Goal: Information Seeking & Learning: Learn about a topic

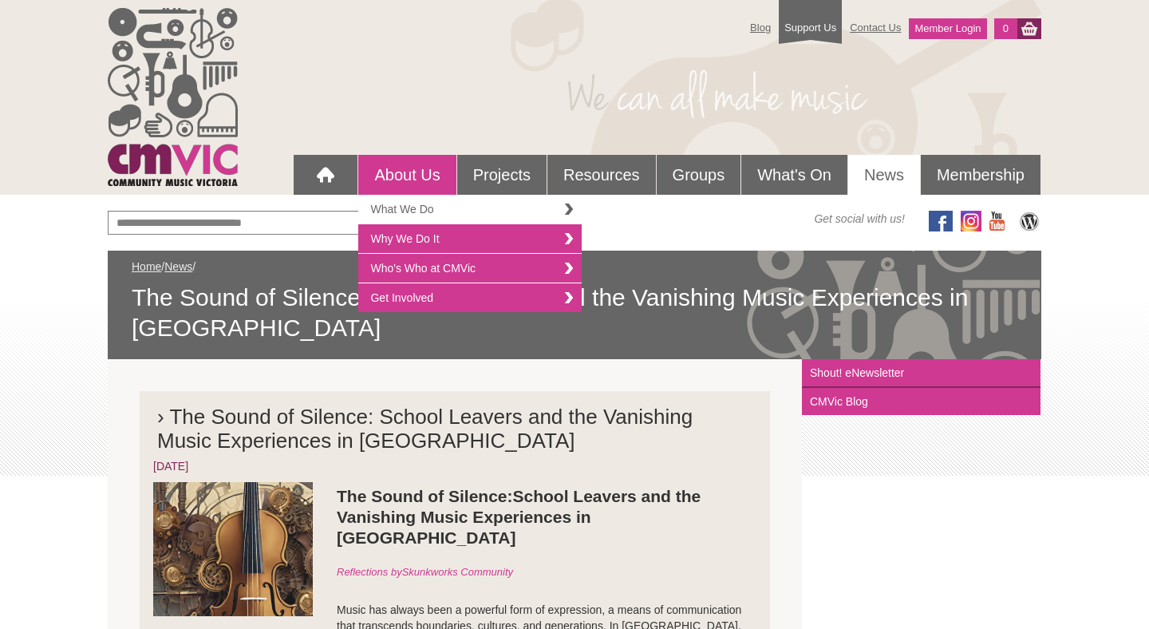
click at [416, 207] on link "What We Do" at bounding box center [469, 210] width 223 height 30
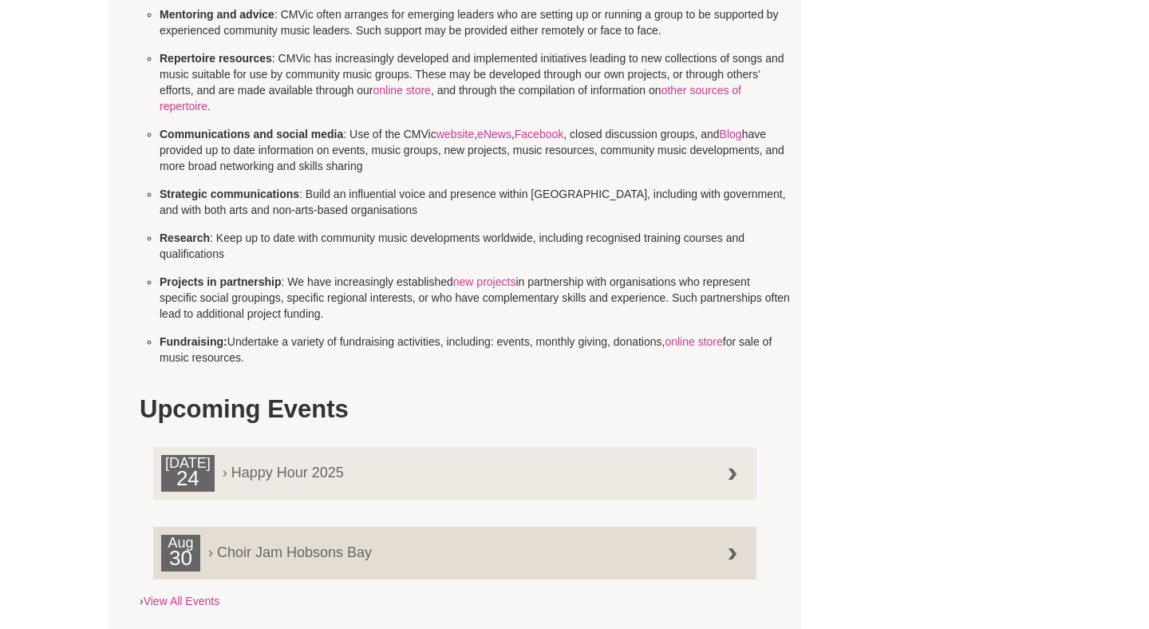
scroll to position [963, 0]
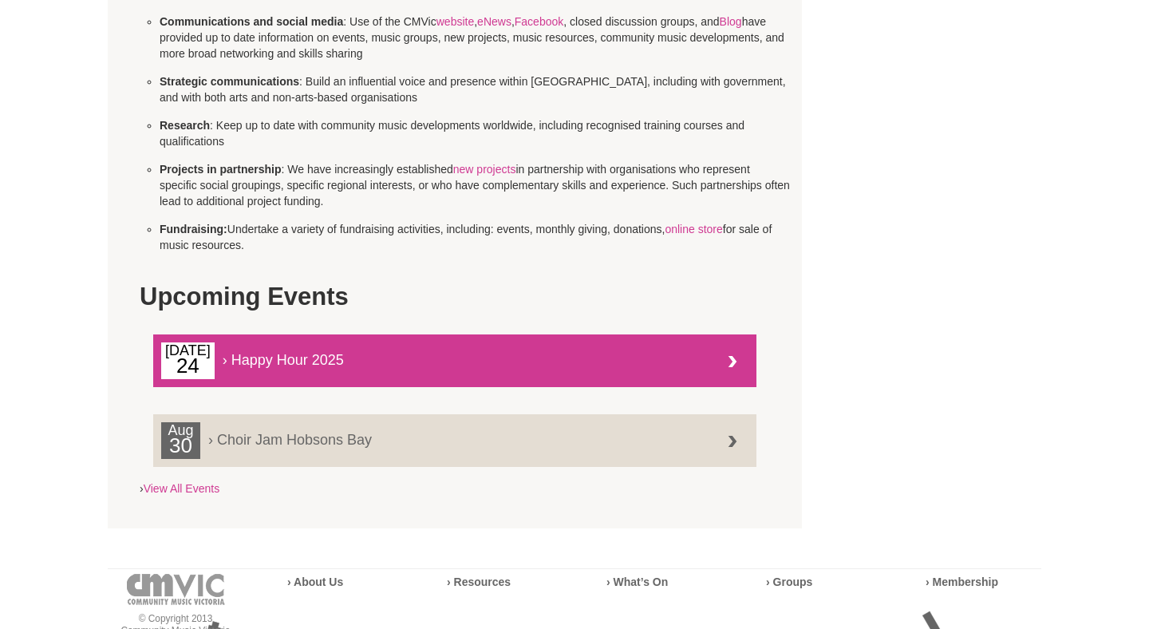
click at [438, 368] on span "› Happy Hour 2025" at bounding box center [444, 355] width 566 height 26
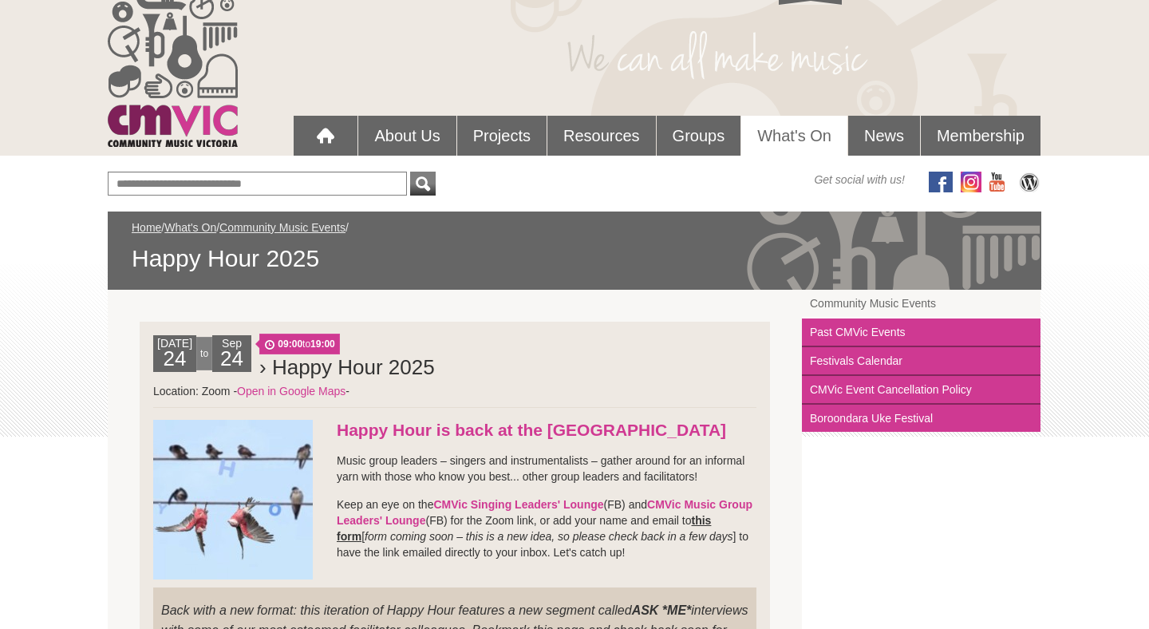
scroll to position [40, 0]
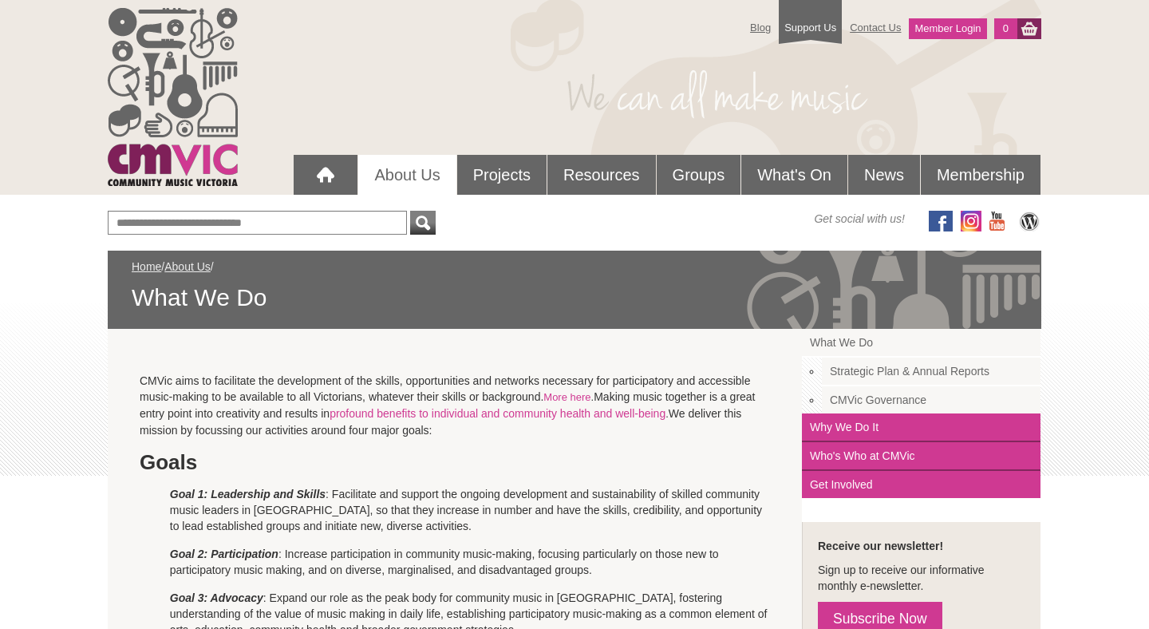
scroll to position [1107, 0]
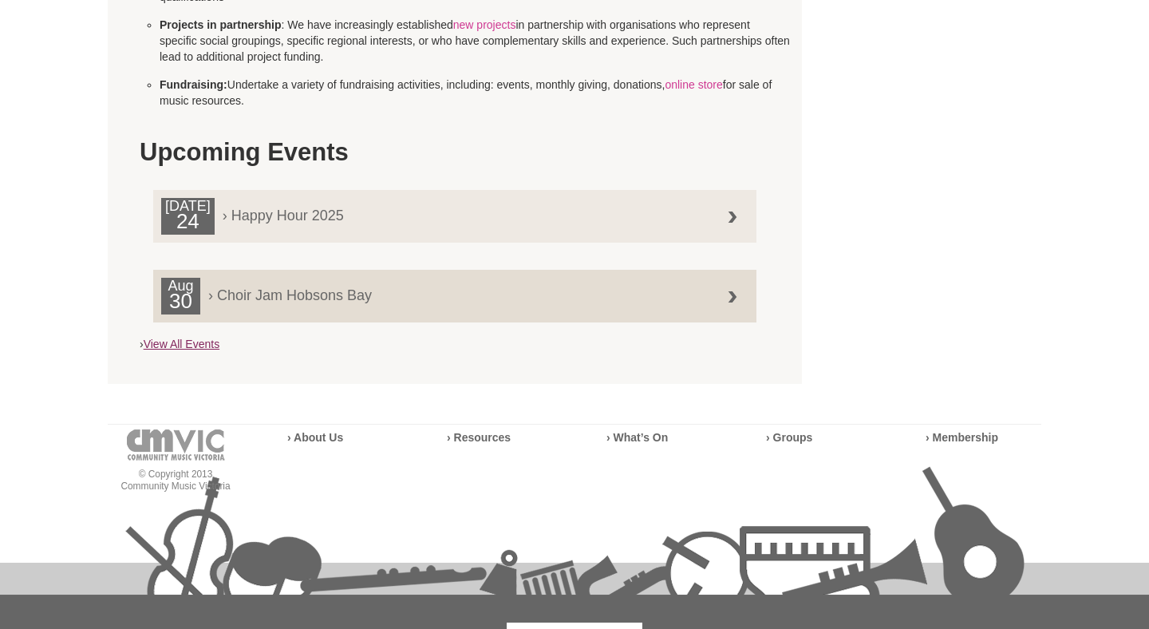
click at [177, 350] on link "View All Events" at bounding box center [182, 344] width 76 height 13
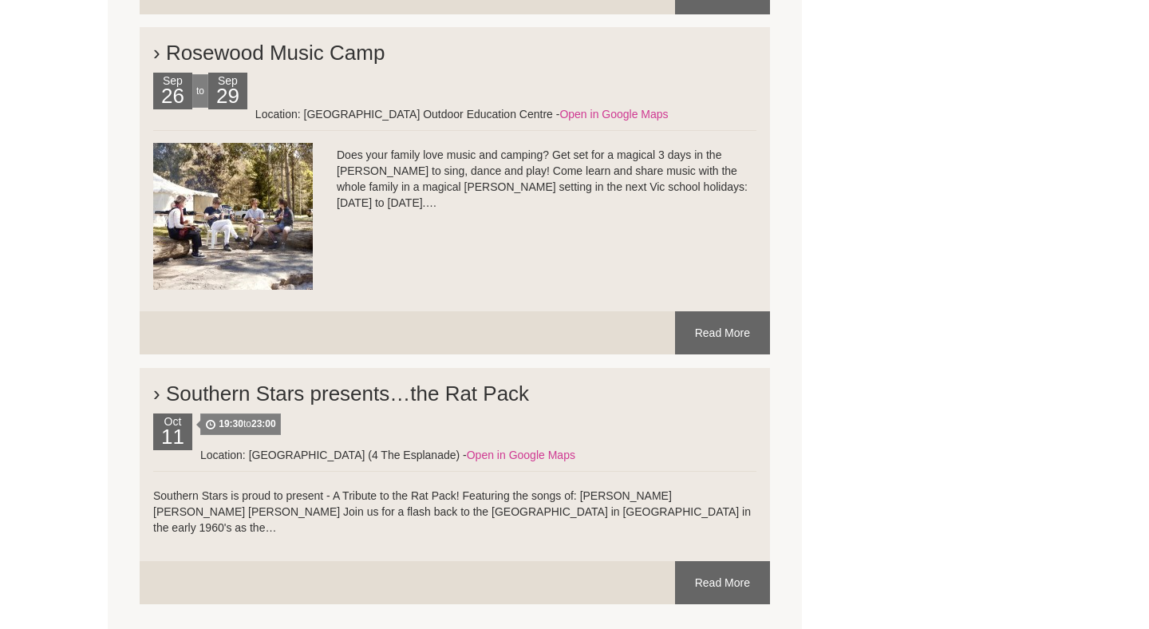
scroll to position [7694, 0]
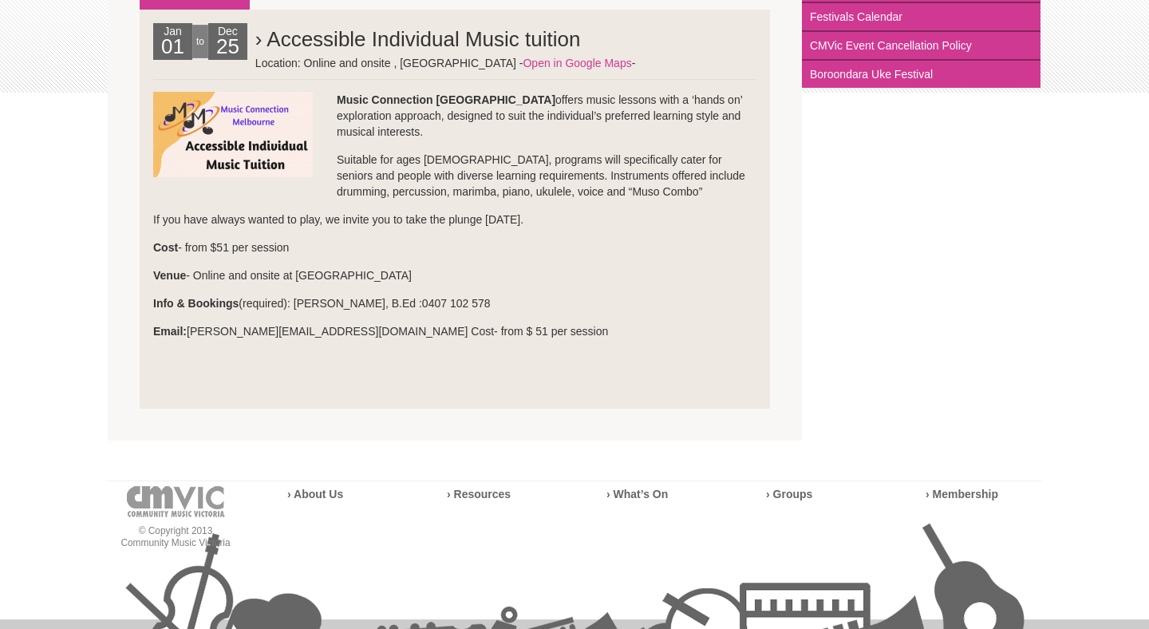
scroll to position [368, 0]
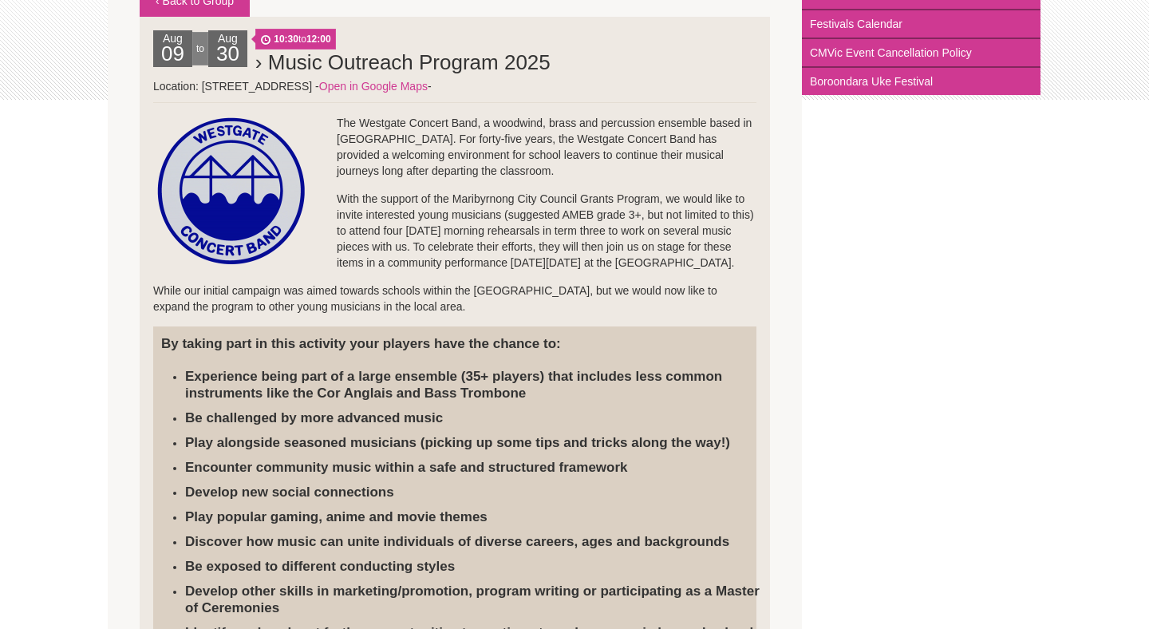
scroll to position [315, 0]
